Goal: Task Accomplishment & Management: Manage account settings

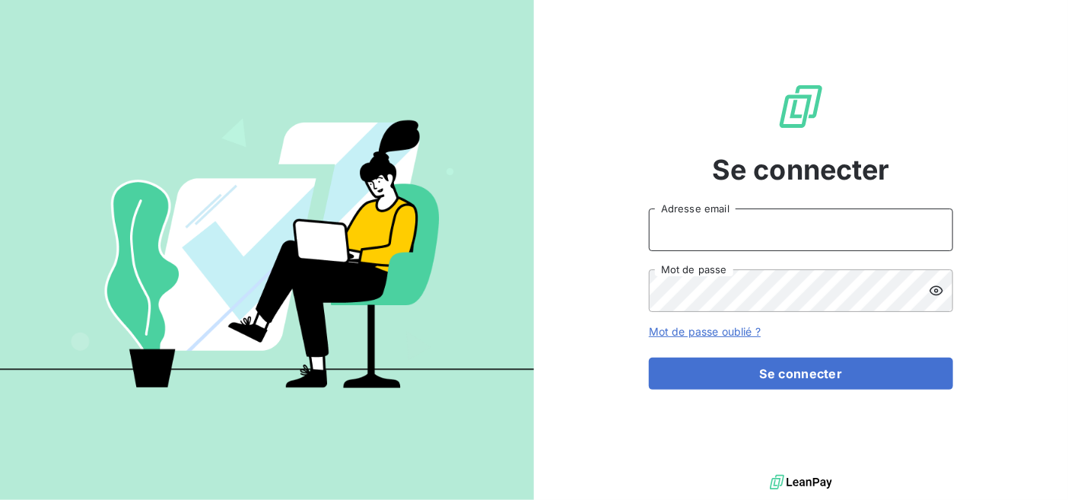
click at [728, 234] on input "Adresse email" at bounding box center [801, 230] width 304 height 43
type input "[EMAIL_ADDRESS][DOMAIN_NAME]"
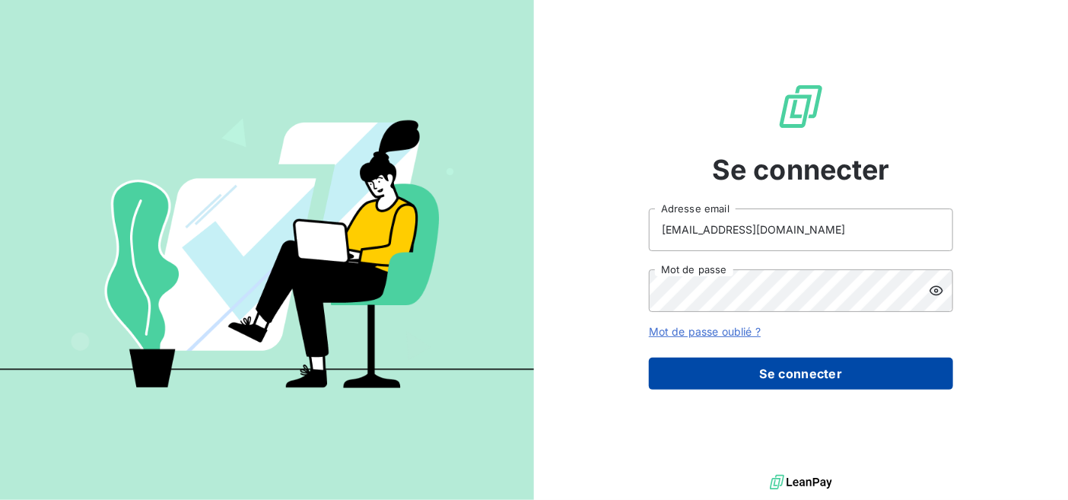
click at [766, 373] on button "Se connecter" at bounding box center [801, 374] width 304 height 32
click at [774, 371] on button "Se connecter" at bounding box center [801, 374] width 304 height 32
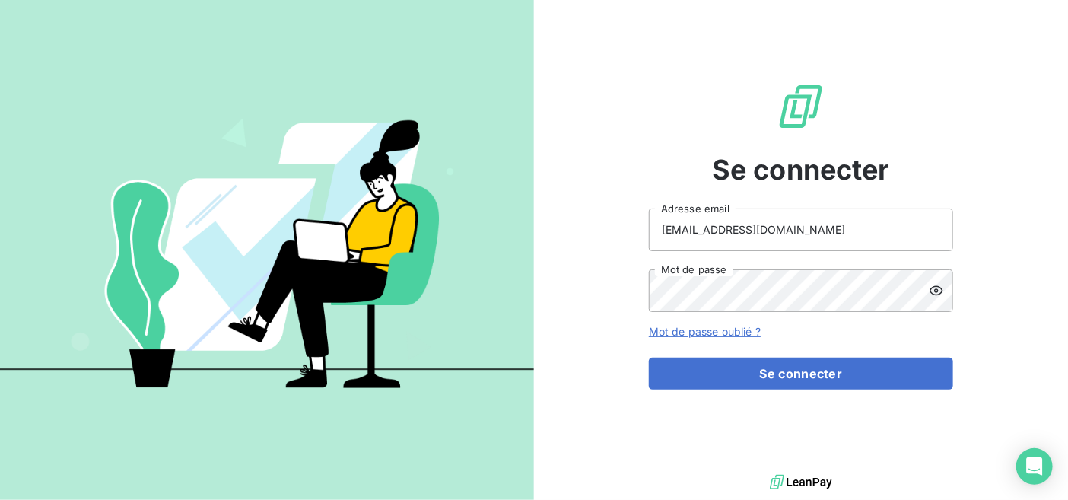
click at [941, 291] on icon at bounding box center [936, 290] width 15 height 15
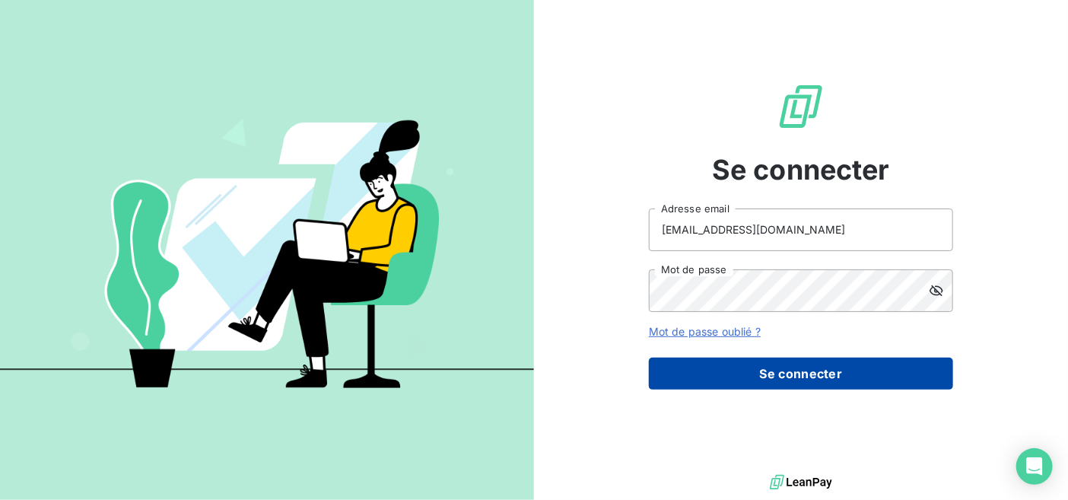
click at [775, 378] on button "Se connecter" at bounding box center [801, 374] width 304 height 32
